Goal: Check status: Check status

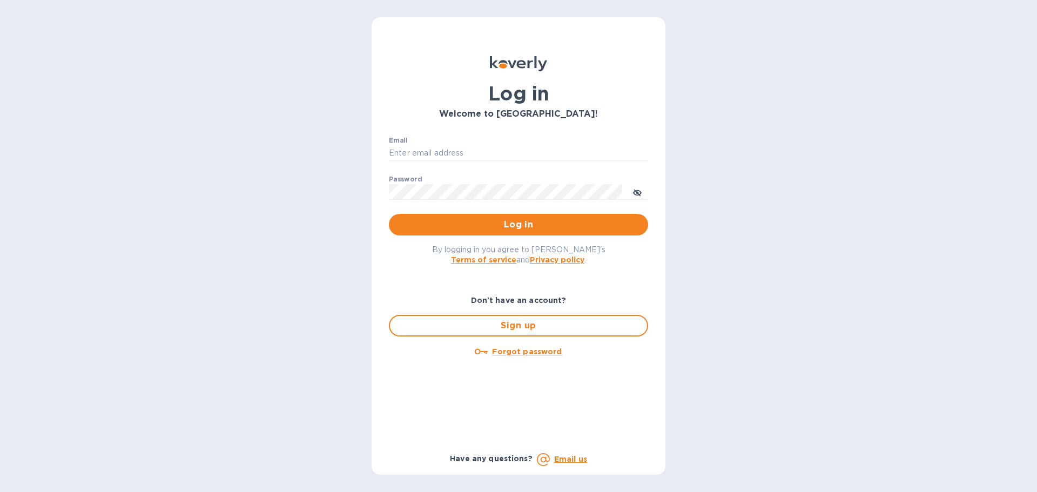
type input "richard.coleman@refreshgl.com"
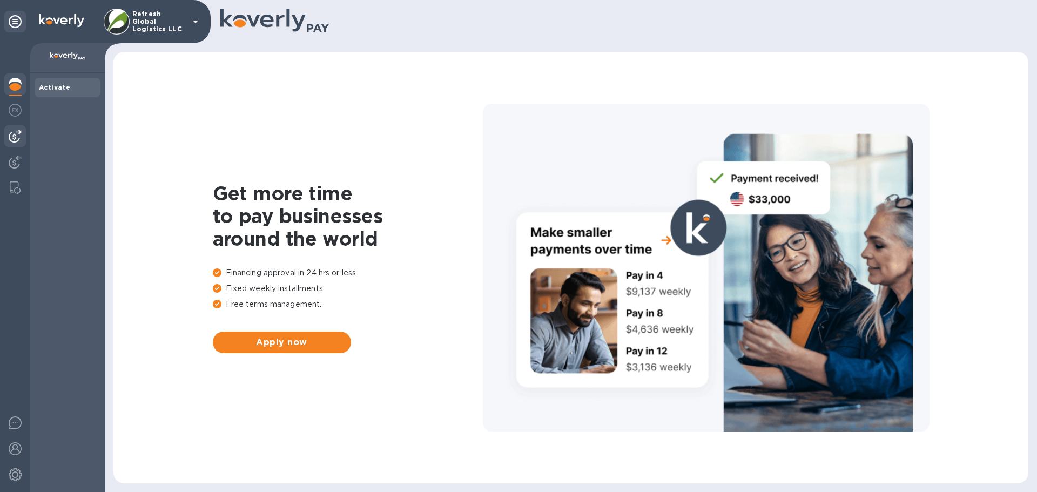
click at [16, 136] on img at bounding box center [15, 136] width 13 height 13
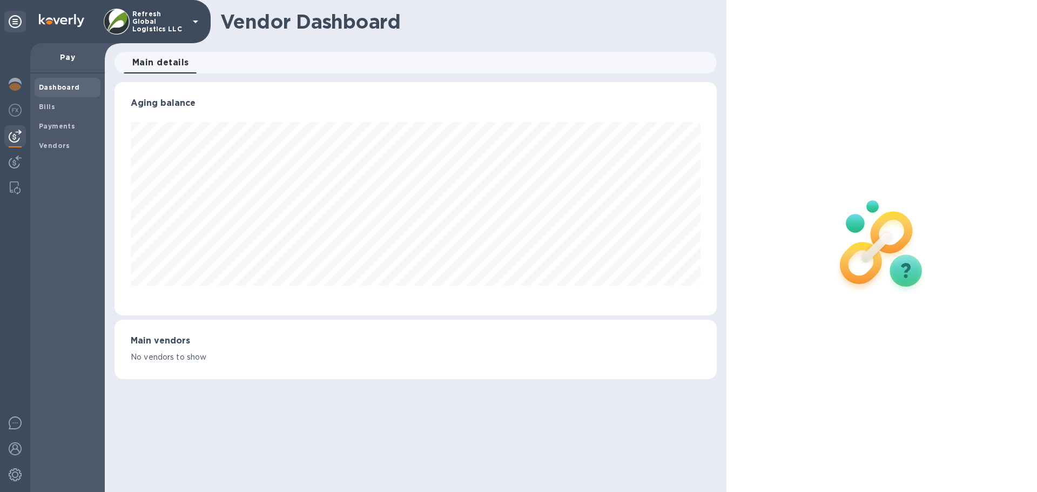
scroll to position [233, 602]
click at [47, 121] on span "Payments" at bounding box center [57, 126] width 36 height 11
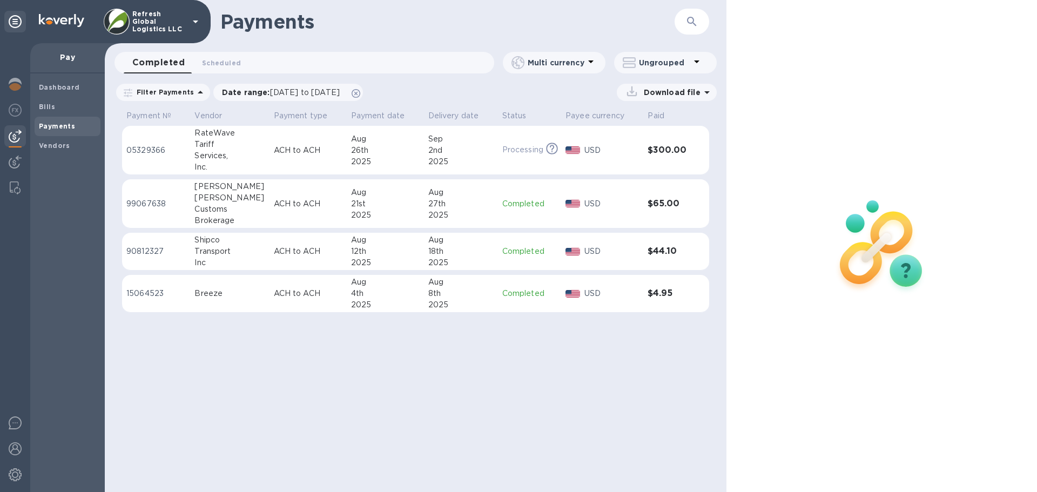
click at [274, 291] on p "ACH to ACH" at bounding box center [308, 293] width 69 height 11
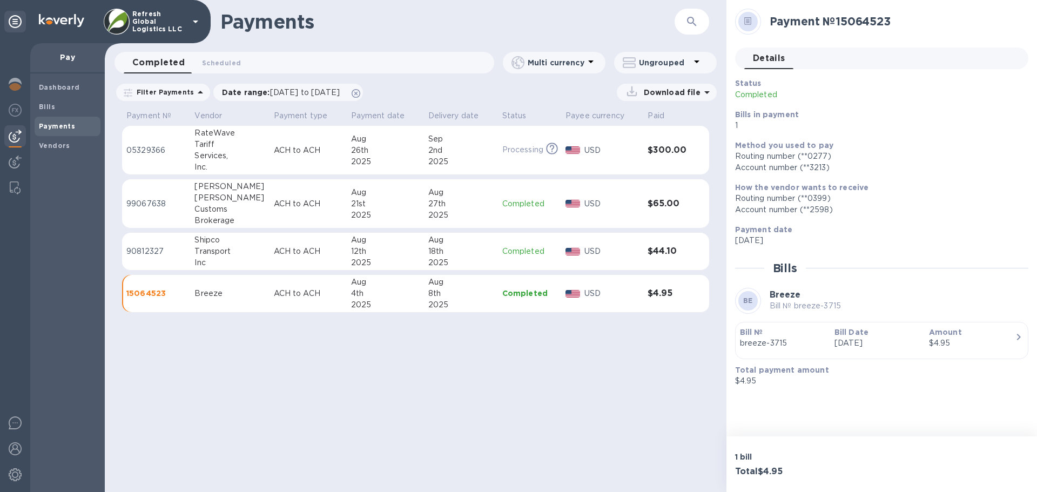
click at [1011, 335] on p "Amount" at bounding box center [972, 332] width 86 height 11
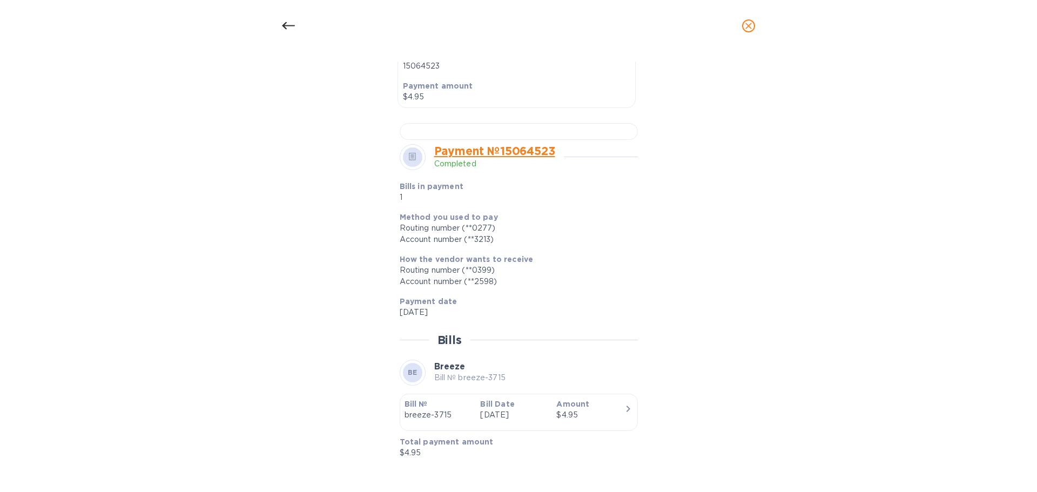
scroll to position [204, 0]
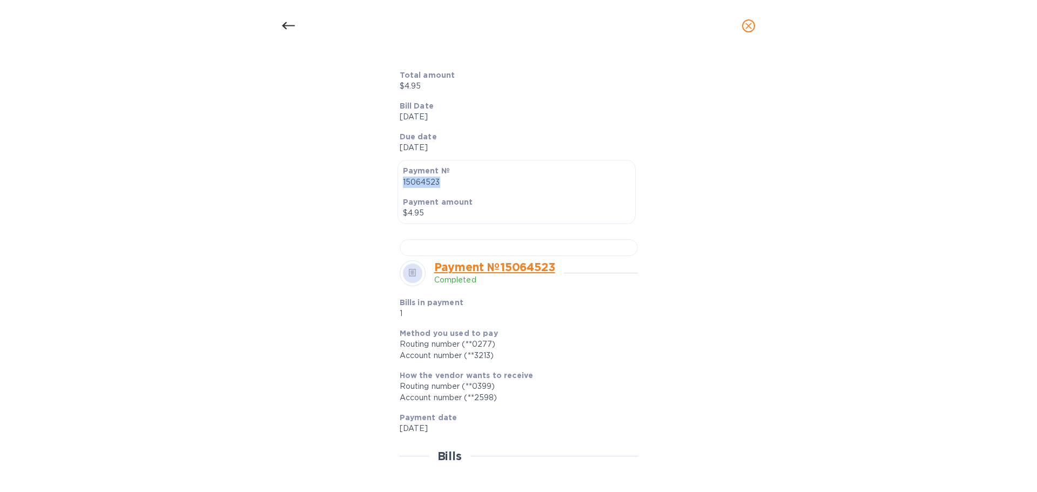
drag, startPoint x: 445, startPoint y: 182, endPoint x: 401, endPoint y: 181, distance: 44.3
click at [401, 181] on div "Payment № 15064523" at bounding box center [517, 176] width 232 height 26
copy p "15064523"
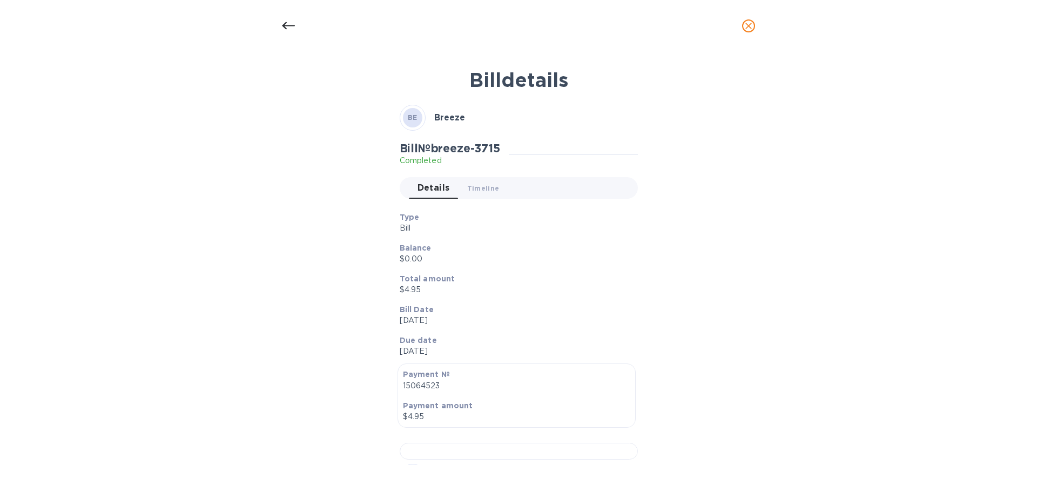
click at [285, 28] on icon at bounding box center [288, 26] width 13 height 8
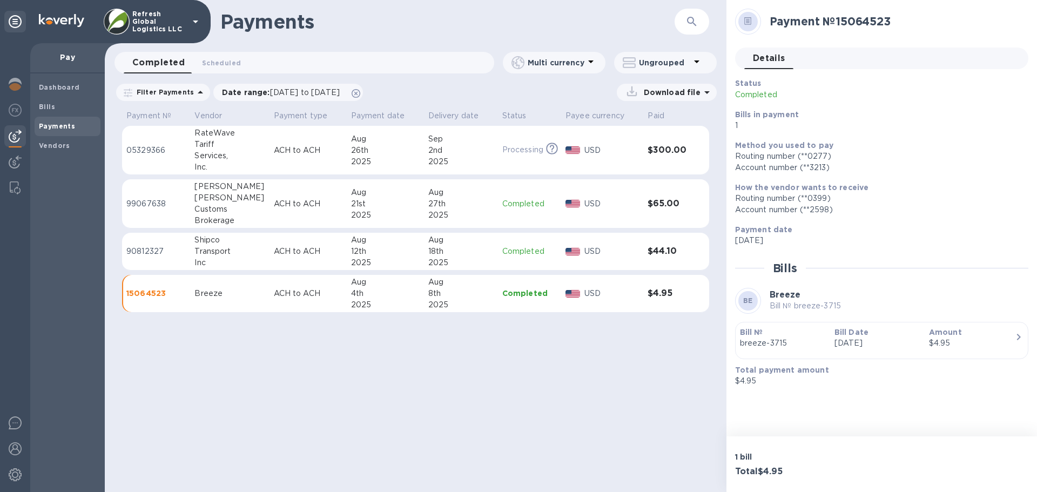
click at [474, 254] on div "18th" at bounding box center [460, 251] width 65 height 11
click at [776, 341] on p "18527554" at bounding box center [783, 343] width 86 height 11
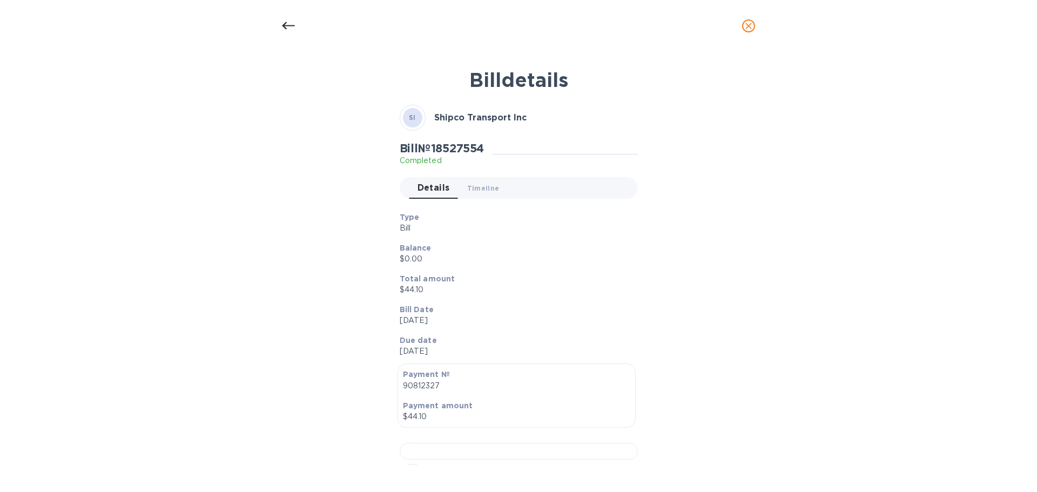
click at [467, 147] on h2 "Bill № 18527554" at bounding box center [442, 149] width 85 height 14
copy h2 "18527554"
click at [286, 25] on icon at bounding box center [288, 26] width 13 height 8
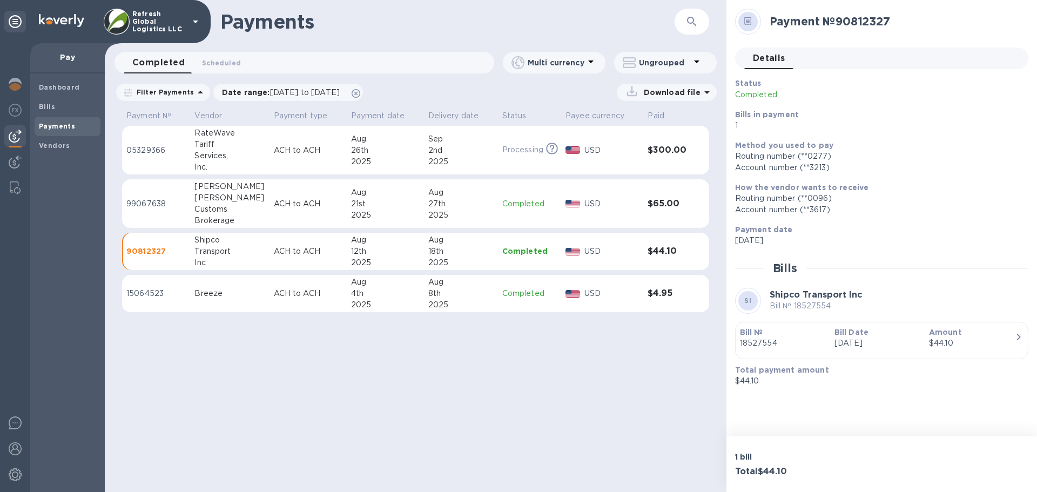
click at [275, 192] on td "ACH to ACH" at bounding box center [308, 203] width 77 height 49
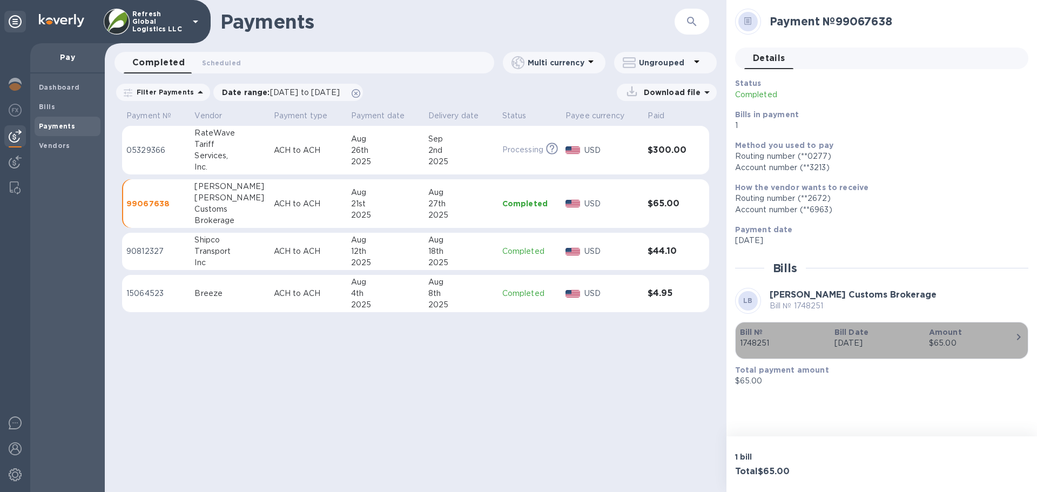
click at [775, 338] on p "1748251" at bounding box center [783, 343] width 86 height 11
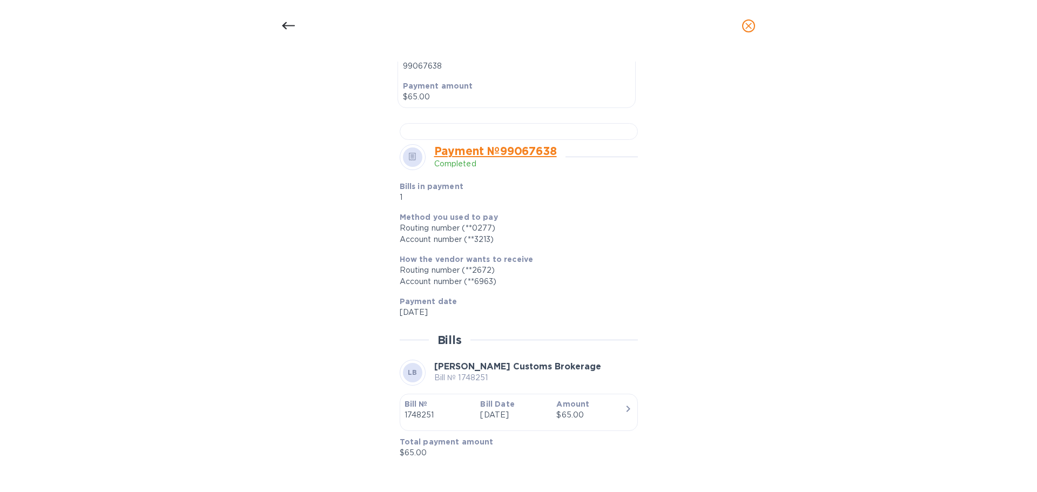
scroll to position [540, 0]
drag, startPoint x: 502, startPoint y: 219, endPoint x: 560, endPoint y: 225, distance: 57.6
click at [557, 158] on link "Payment № 99067638" at bounding box center [495, 151] width 123 height 14
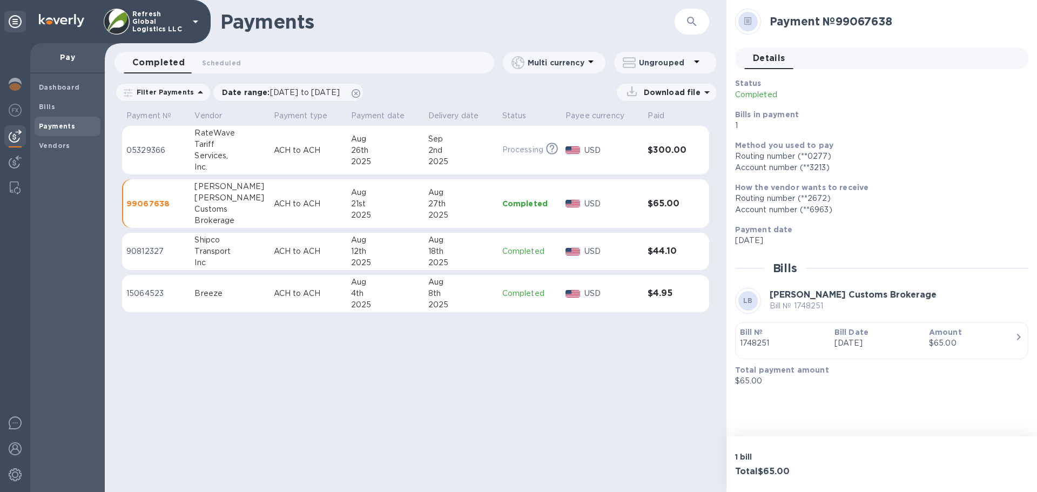
scroll to position [277, 0]
click at [874, 339] on p "[DATE]" at bounding box center [878, 343] width 86 height 11
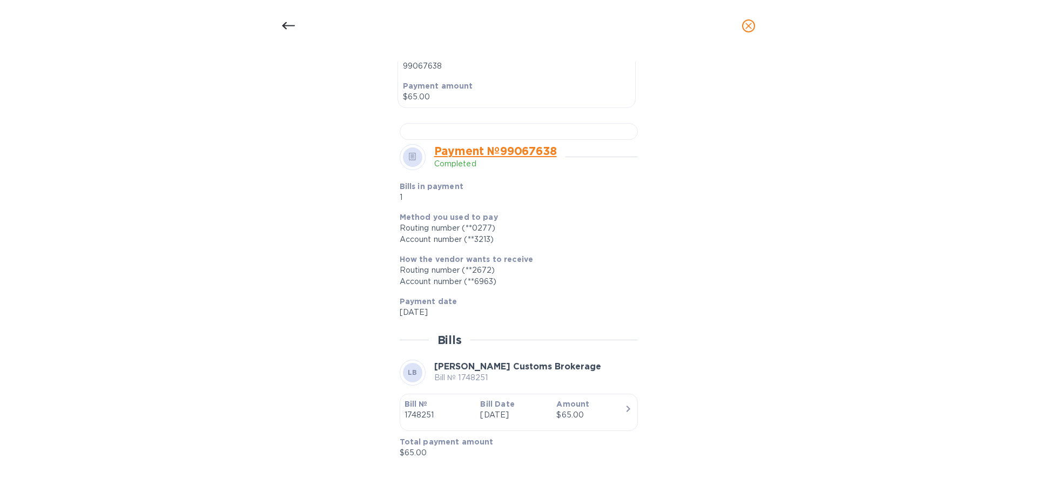
scroll to position [609, 0]
